Goal: Task Accomplishment & Management: Use online tool/utility

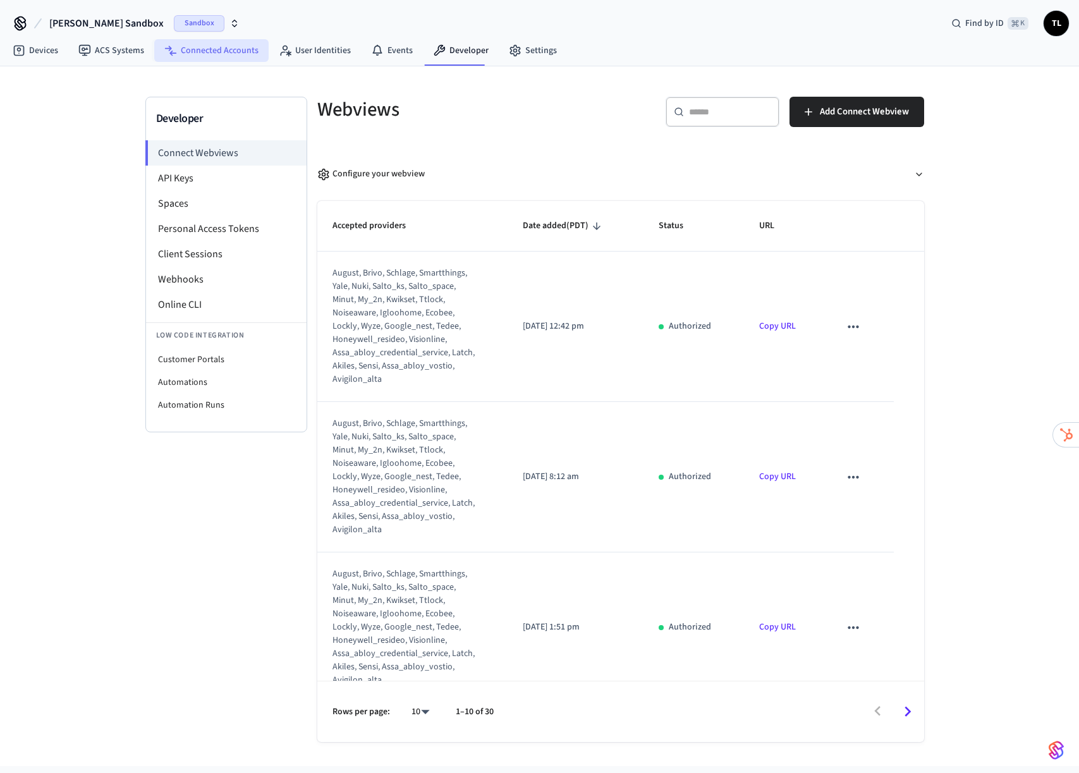
click at [217, 51] on link "Connected Accounts" at bounding box center [211, 50] width 114 height 23
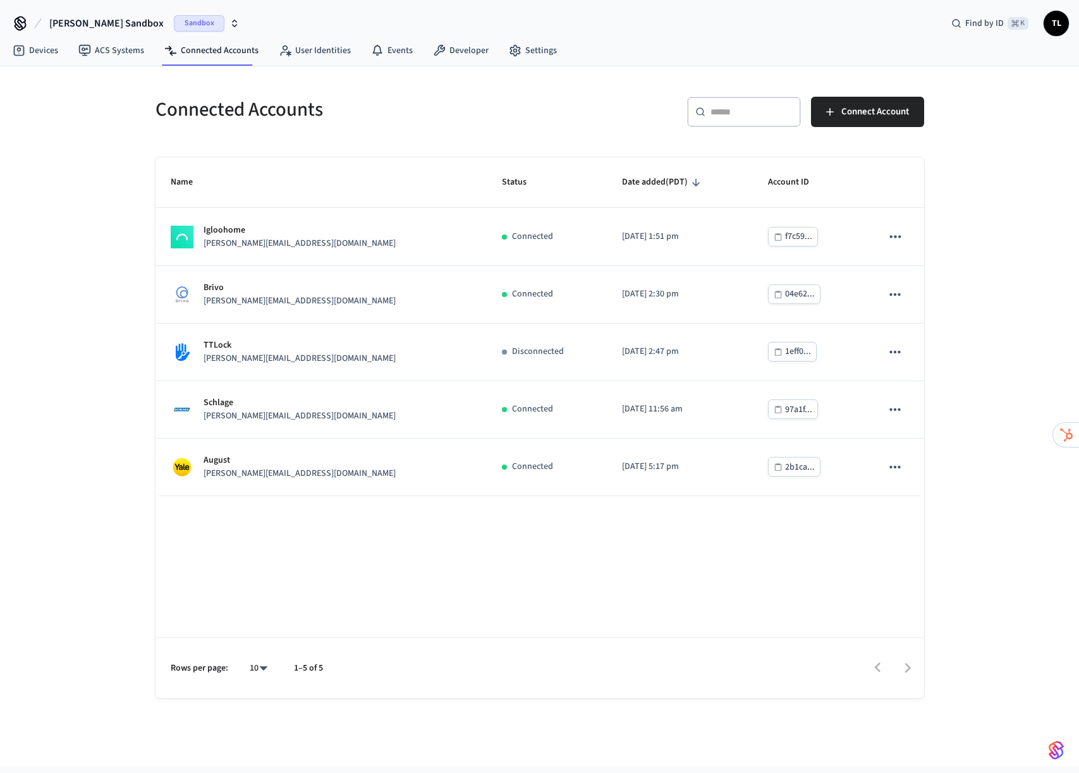
click at [320, 63] on nav "Devices ACS Systems Connected Accounts User Identities Events Developer Settings" at bounding box center [285, 51] width 564 height 29
click at [282, 51] on icon at bounding box center [285, 50] width 13 height 13
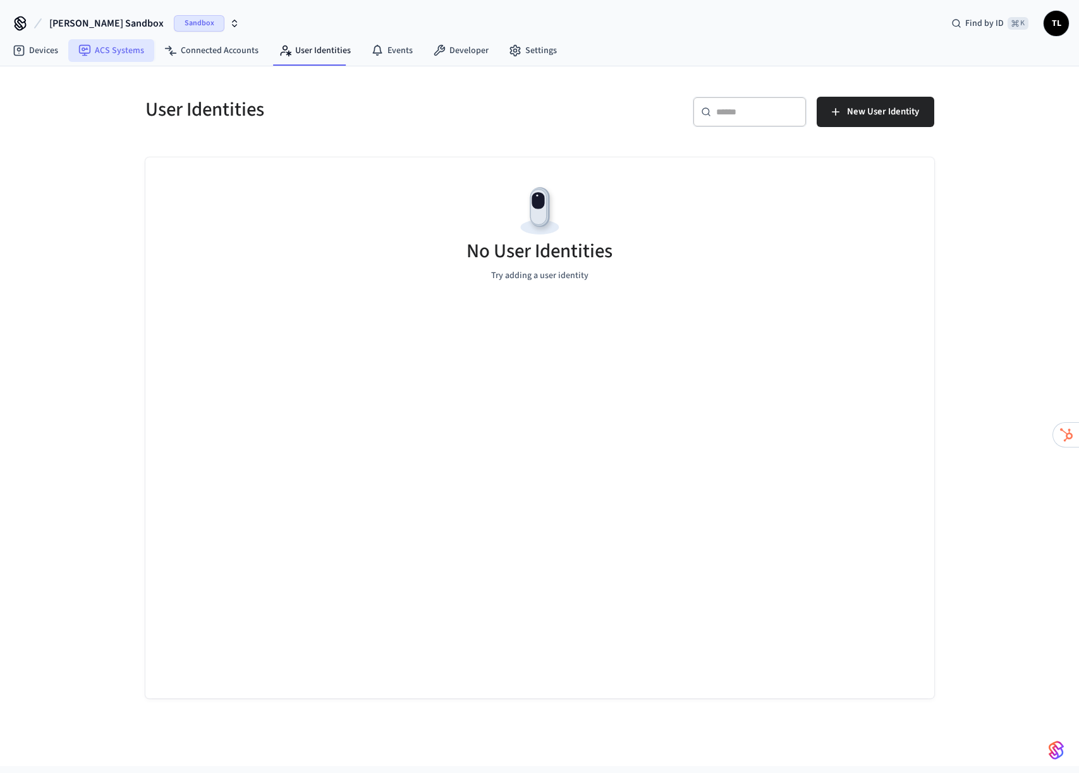
click at [102, 53] on link "ACS Systems" at bounding box center [111, 50] width 86 height 23
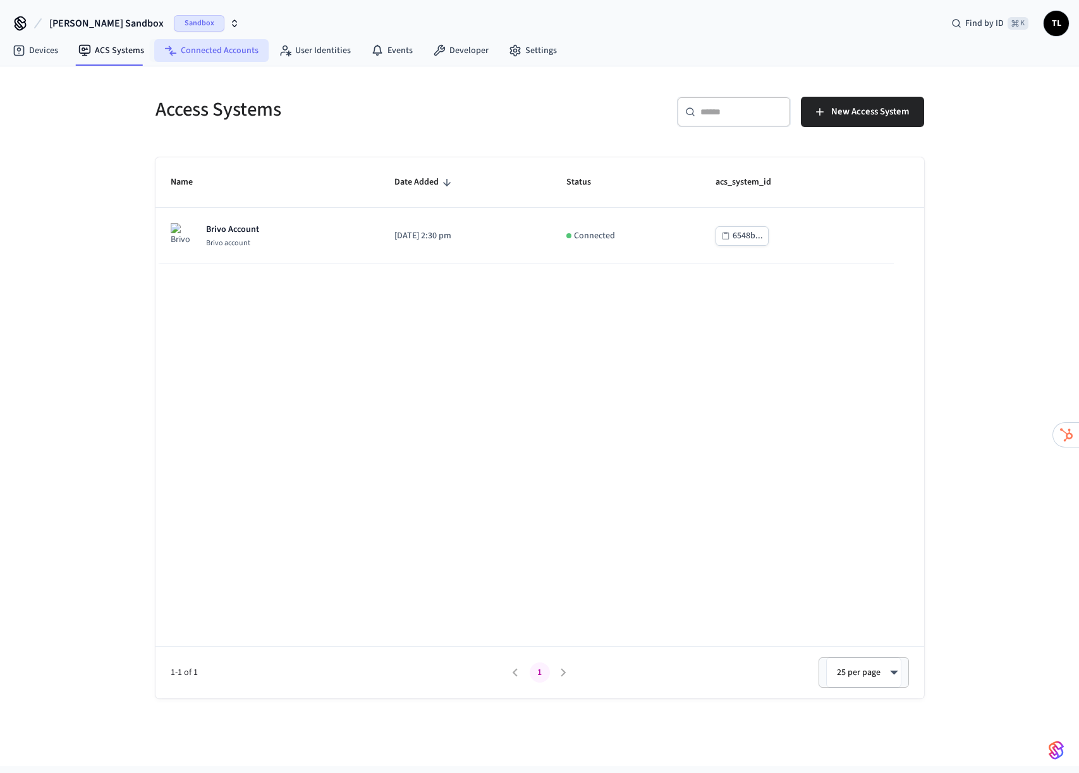
click at [225, 54] on link "Connected Accounts" at bounding box center [211, 50] width 114 height 23
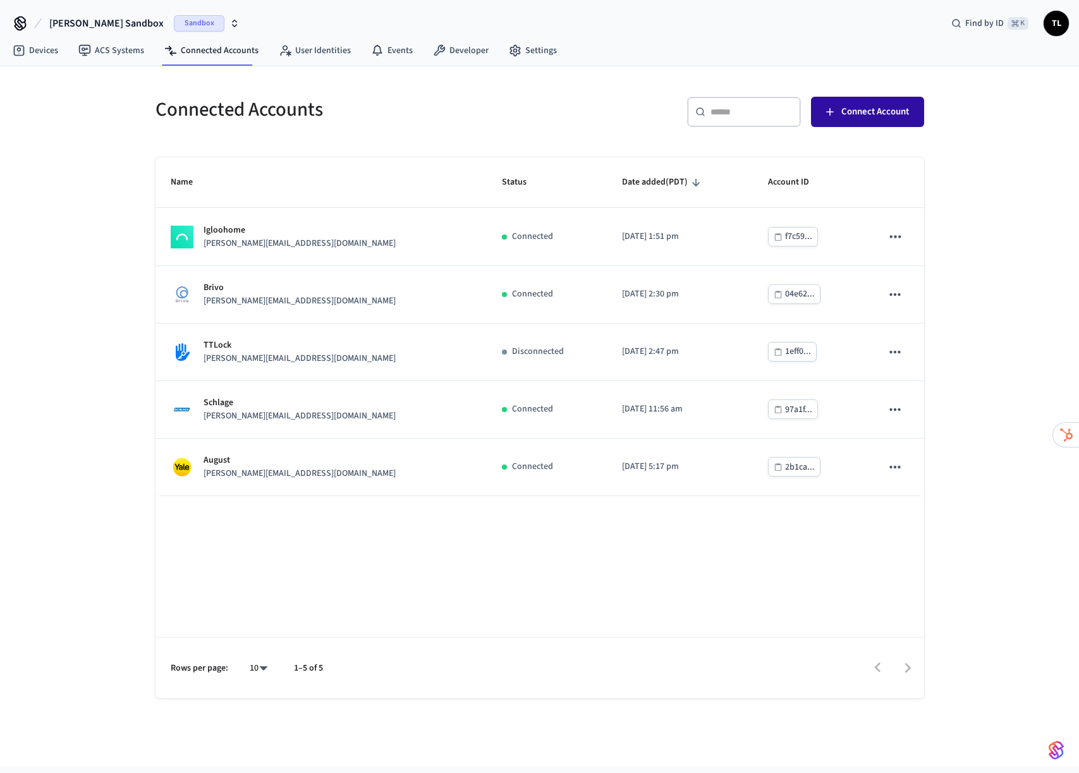
click at [909, 118] on button "Connect Account" at bounding box center [867, 112] width 113 height 30
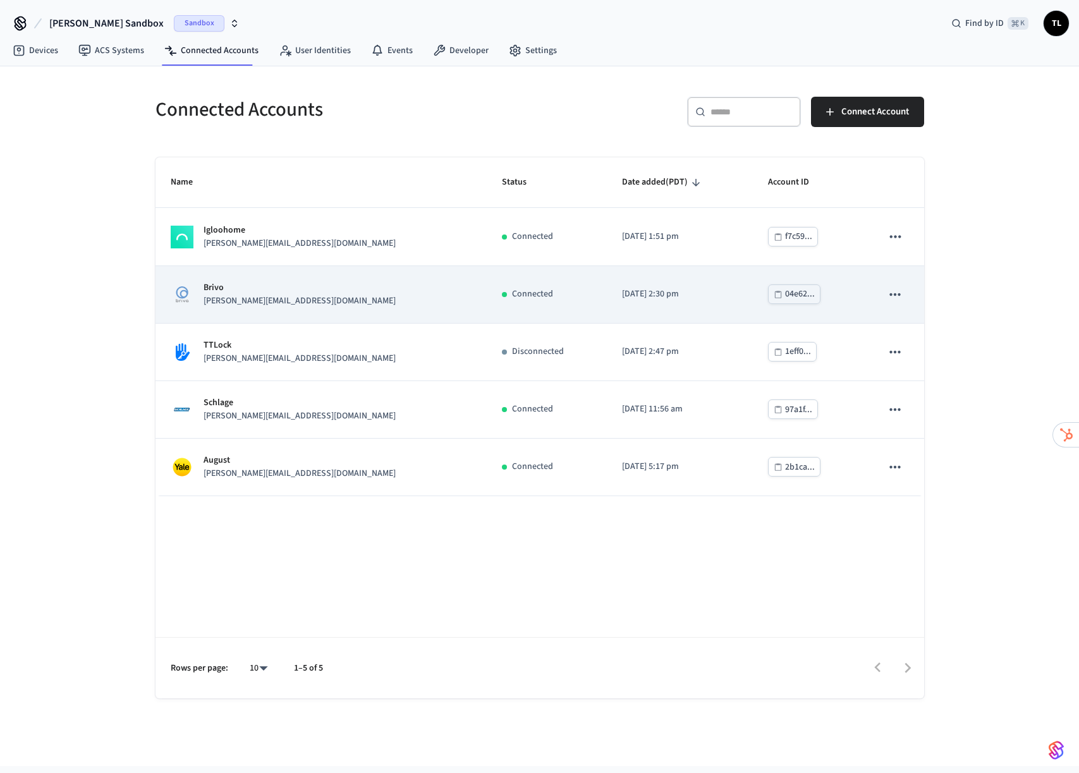
click at [241, 294] on p "Brivo" at bounding box center [300, 287] width 192 height 13
